Goal: Find specific page/section: Find specific page/section

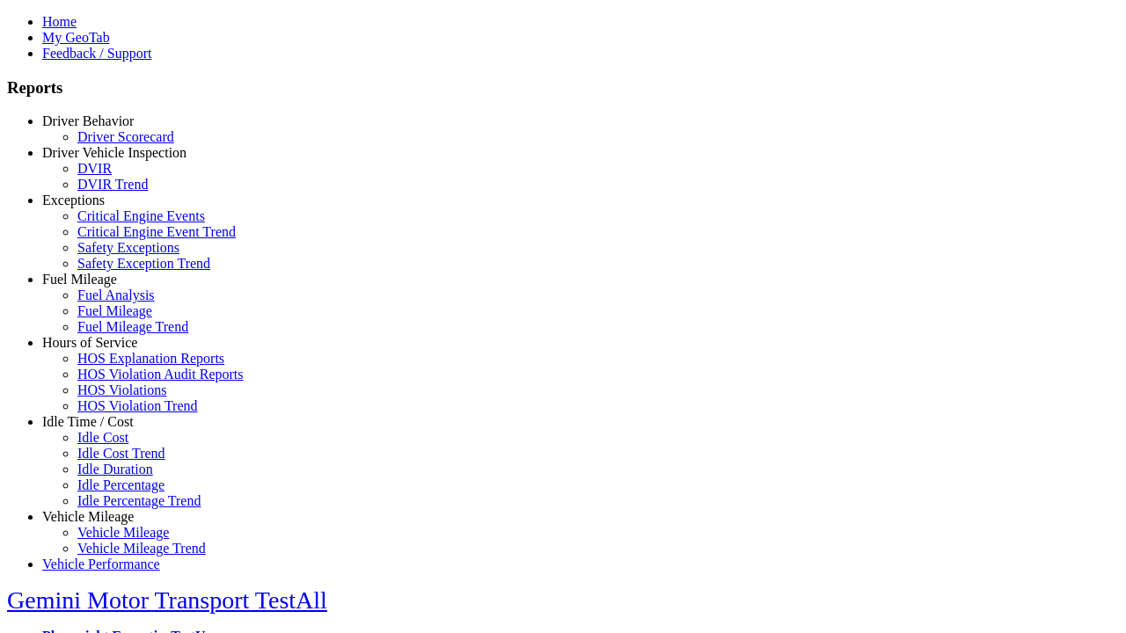
click at [101, 429] on link "Idle Time / Cost" at bounding box center [88, 421] width 92 height 15
click at [114, 494] on link "Idle Percentage Trend" at bounding box center [138, 501] width 123 height 15
select select "**"
